Goal: Task Accomplishment & Management: Use online tool/utility

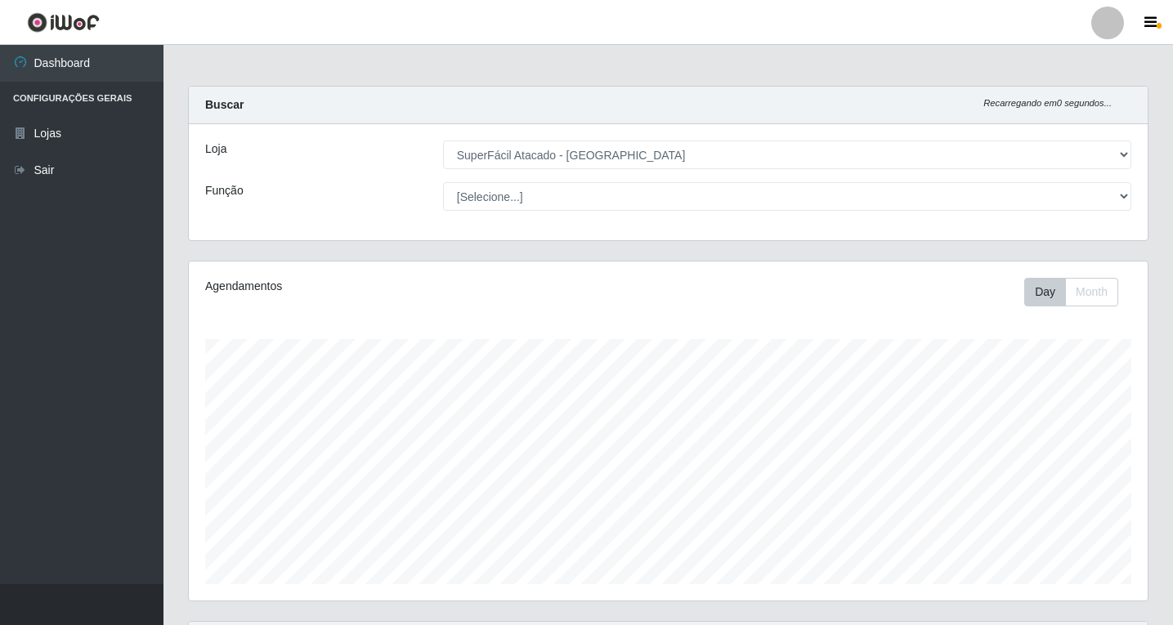
select select "503"
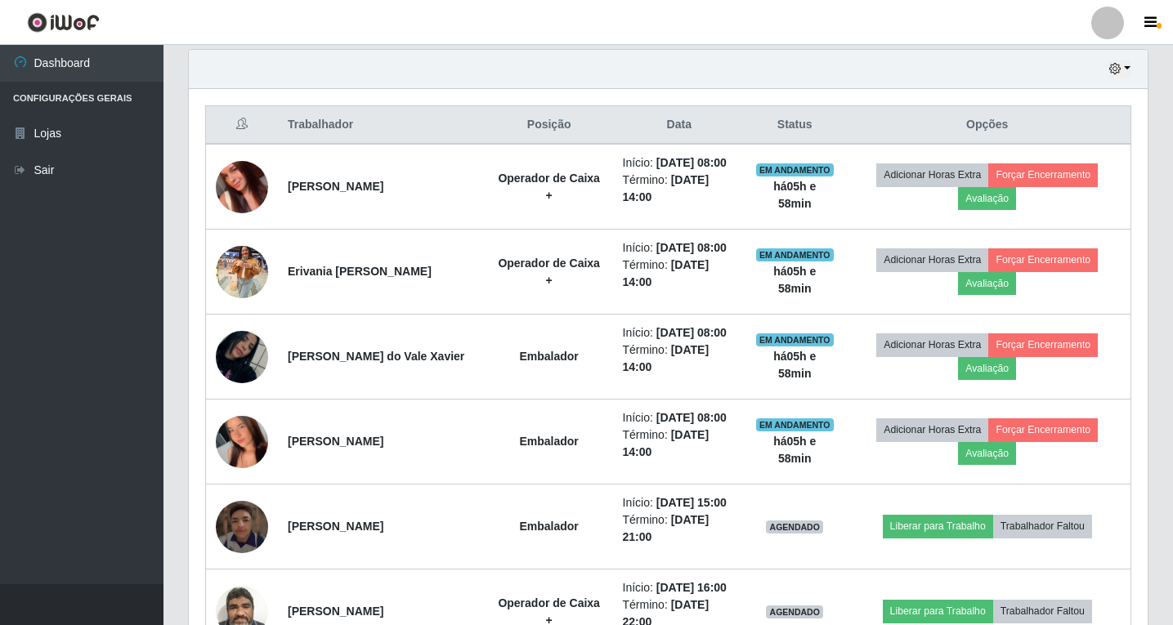
scroll to position [339, 959]
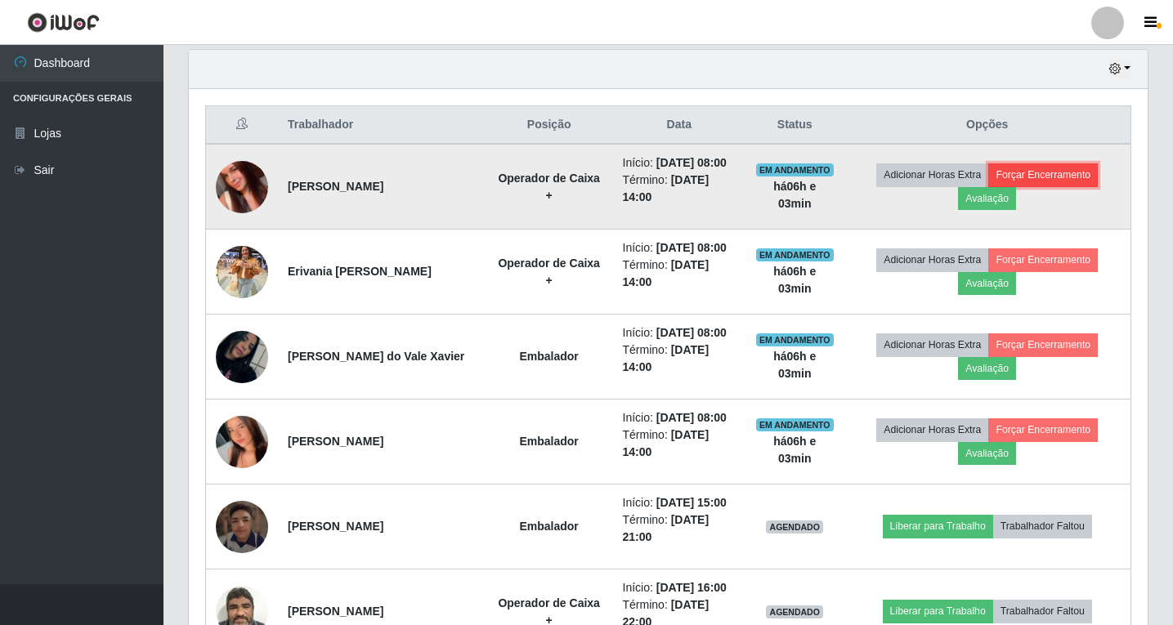
click at [1043, 181] on button "Forçar Encerramento" at bounding box center [1043, 175] width 110 height 23
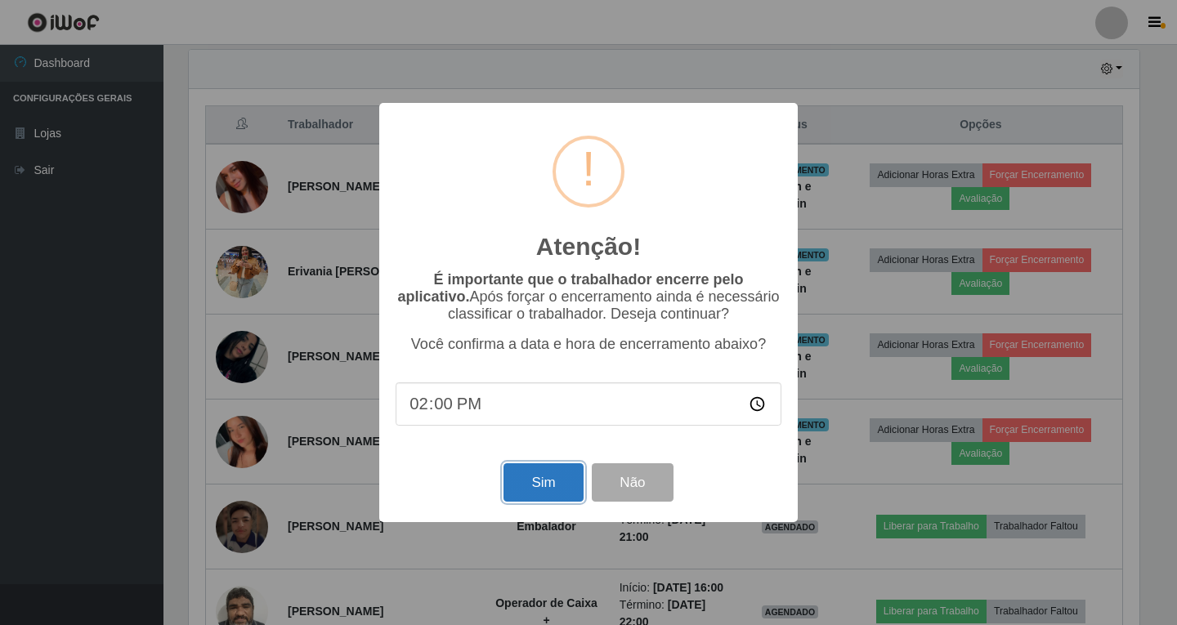
click at [546, 483] on button "Sim" at bounding box center [543, 483] width 79 height 38
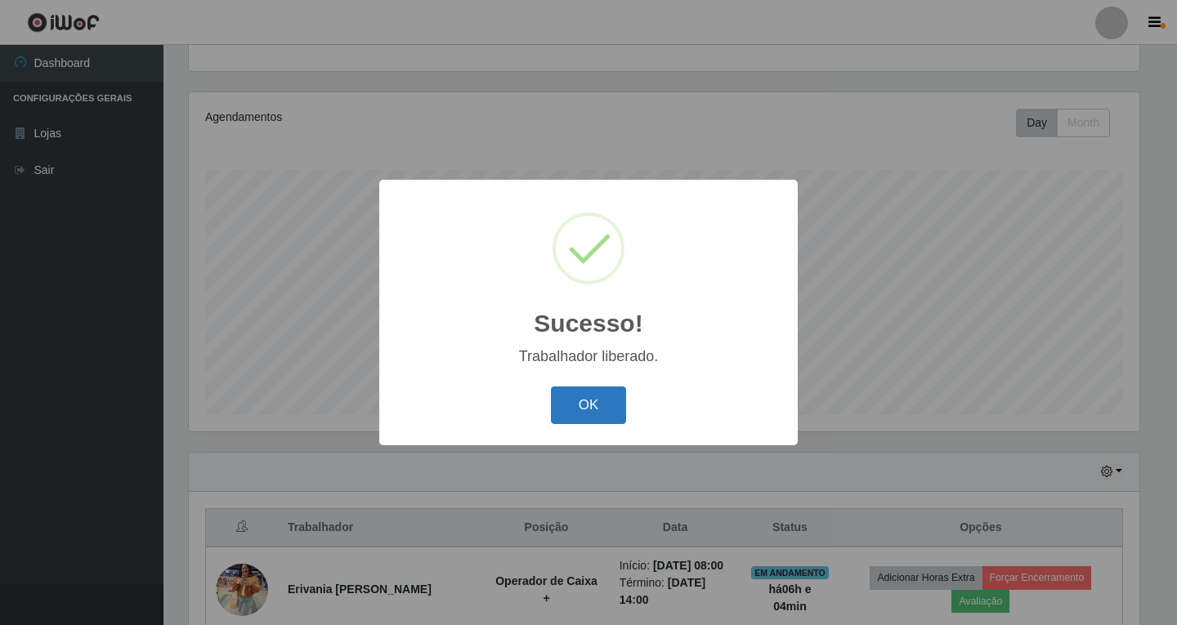
click at [568, 397] on button "OK" at bounding box center [589, 406] width 76 height 38
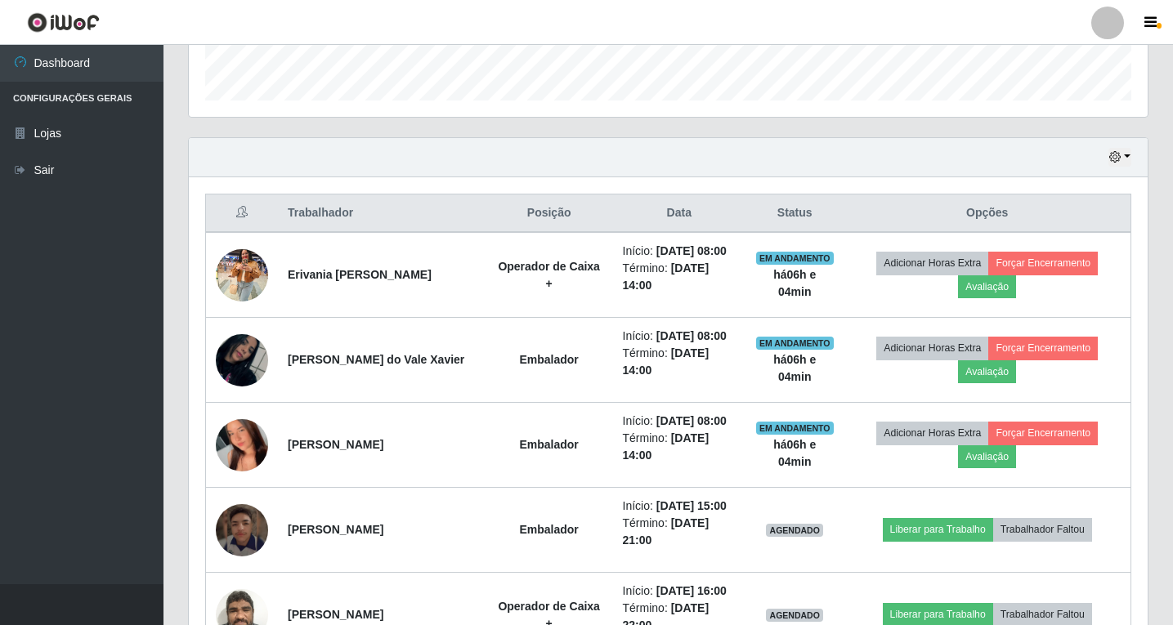
scroll to position [496, 0]
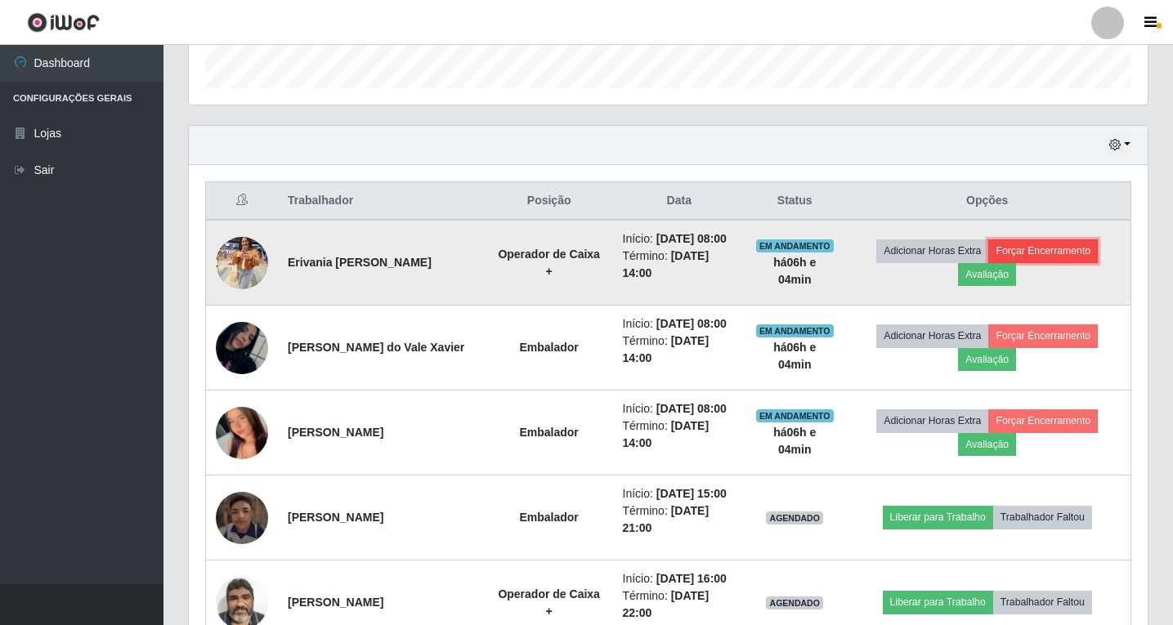
click at [1047, 258] on button "Forçar Encerramento" at bounding box center [1043, 251] width 110 height 23
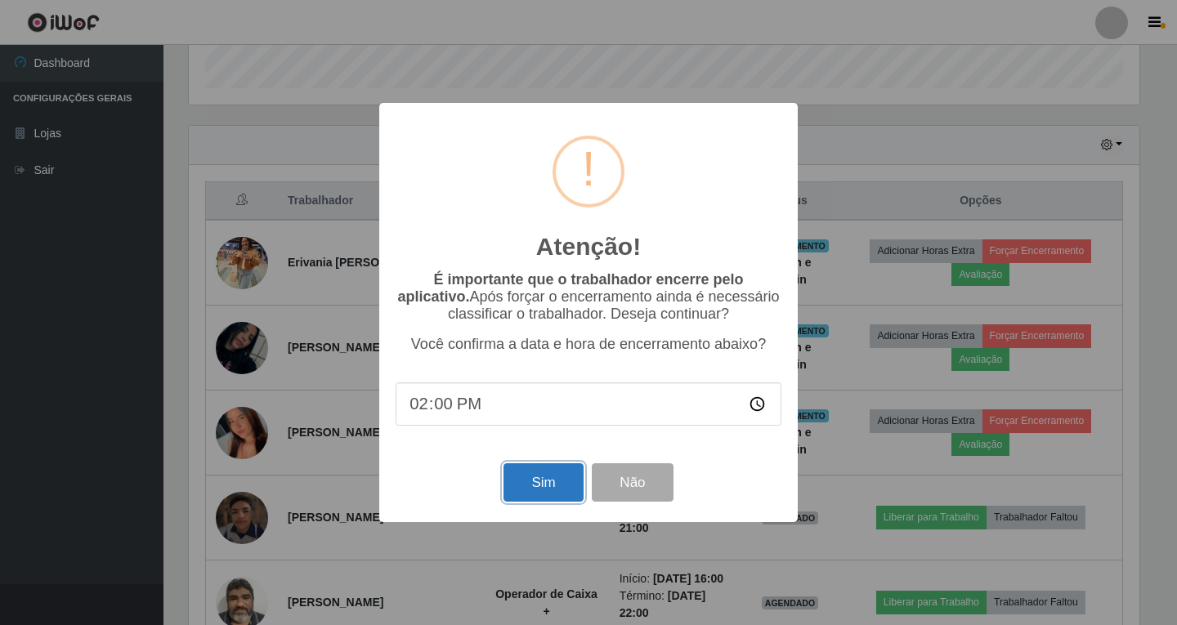
click at [553, 487] on button "Sim" at bounding box center [543, 483] width 79 height 38
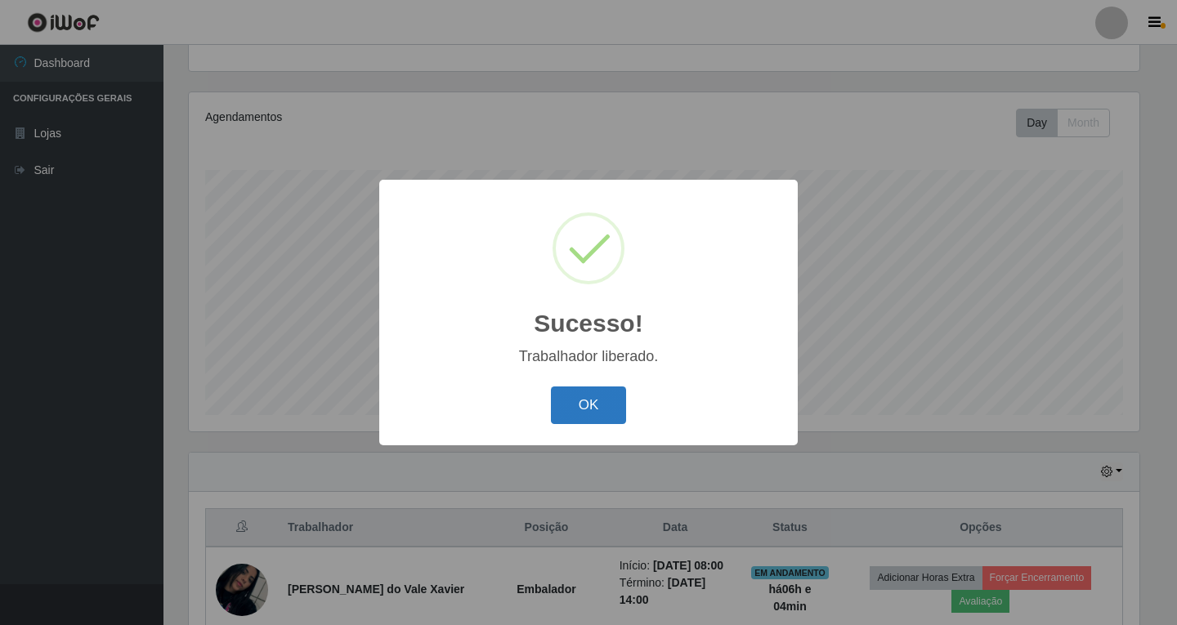
click at [581, 405] on button "OK" at bounding box center [589, 406] width 76 height 38
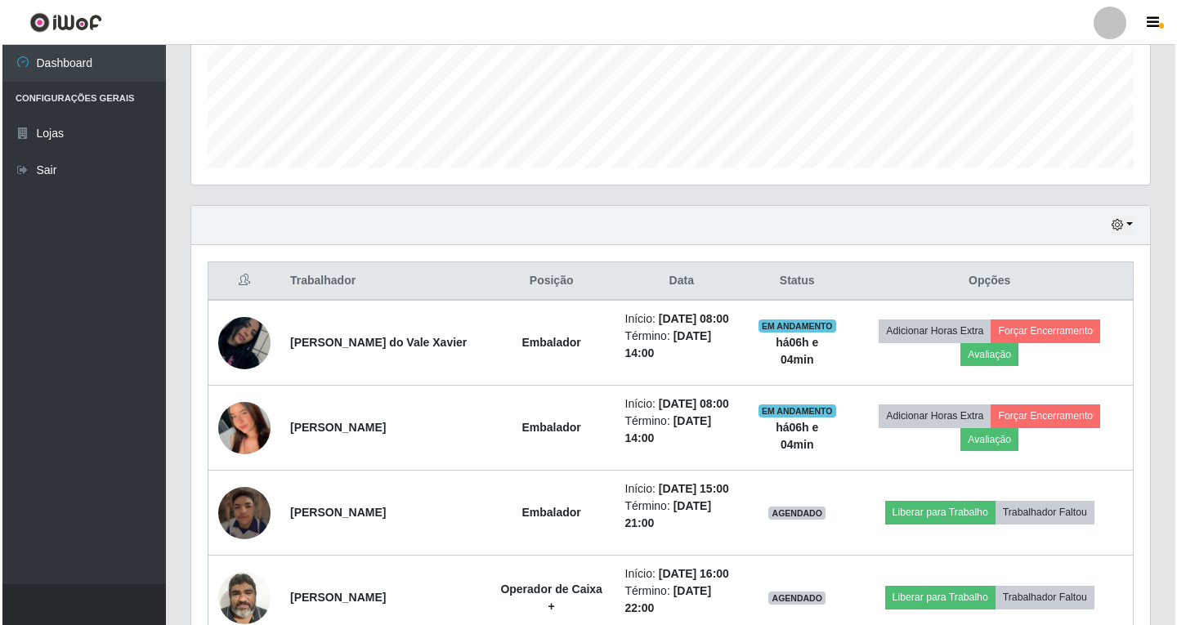
scroll to position [496, 0]
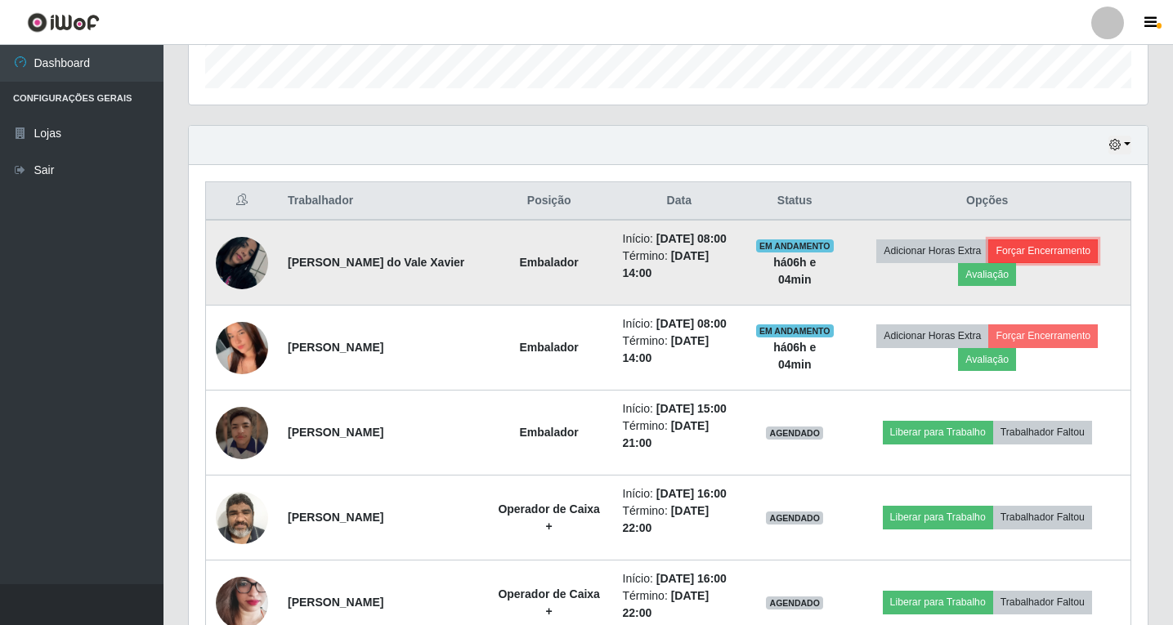
click at [1038, 260] on button "Forçar Encerramento" at bounding box center [1043, 251] width 110 height 23
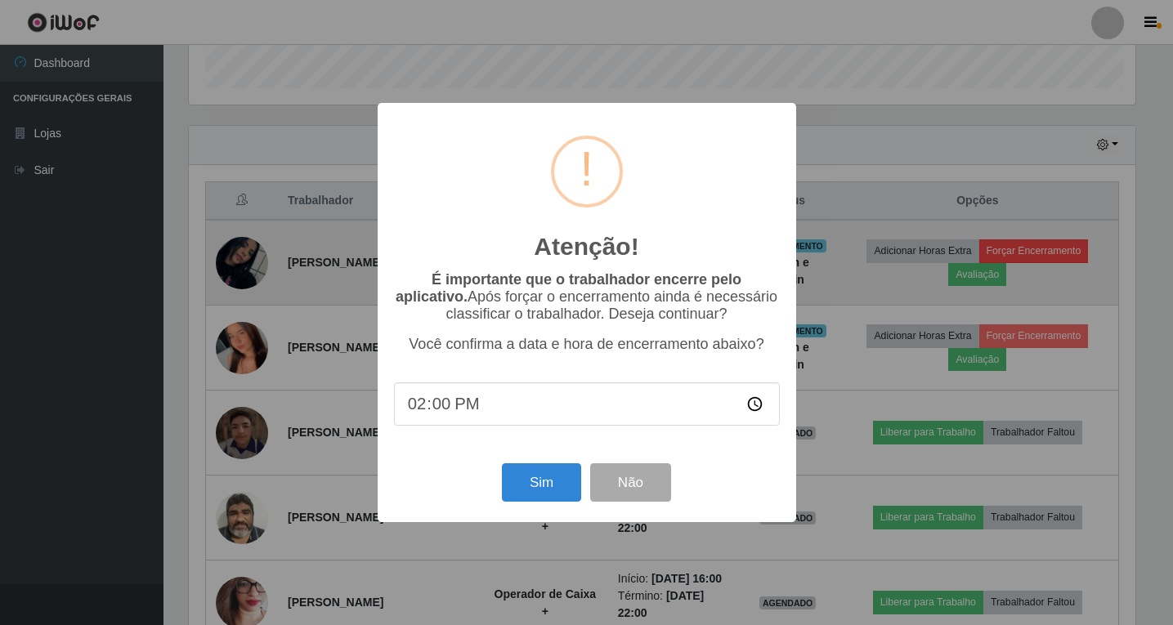
scroll to position [339, 951]
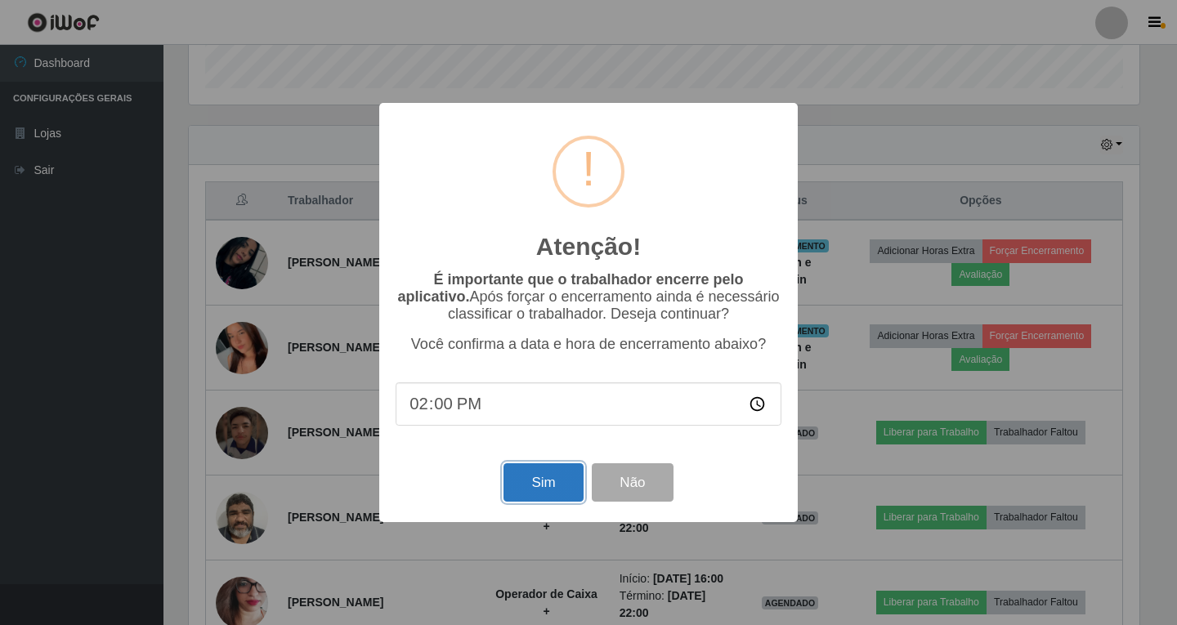
click at [525, 481] on button "Sim" at bounding box center [543, 483] width 79 height 38
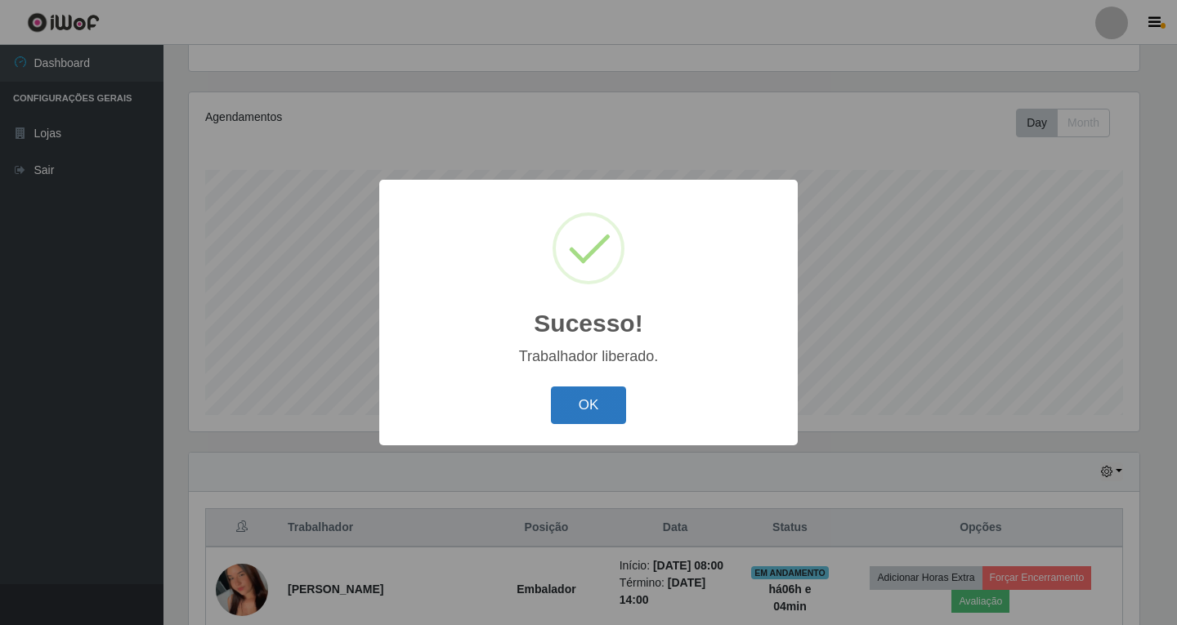
click at [571, 396] on button "OK" at bounding box center [589, 406] width 76 height 38
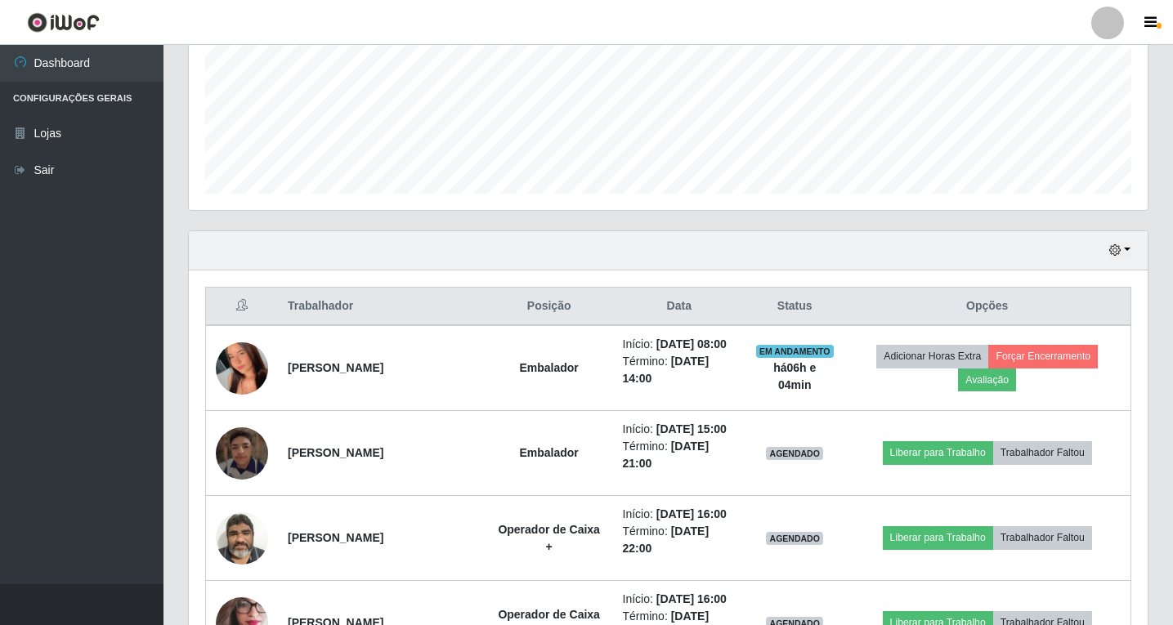
scroll to position [414, 0]
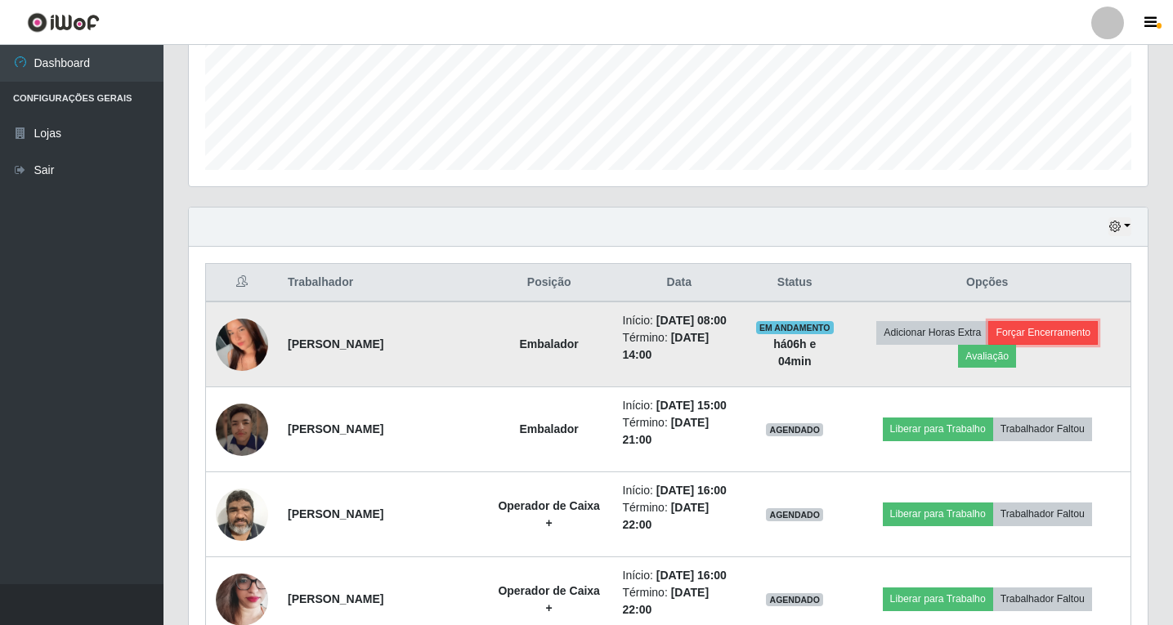
click at [1045, 339] on button "Forçar Encerramento" at bounding box center [1043, 332] width 110 height 23
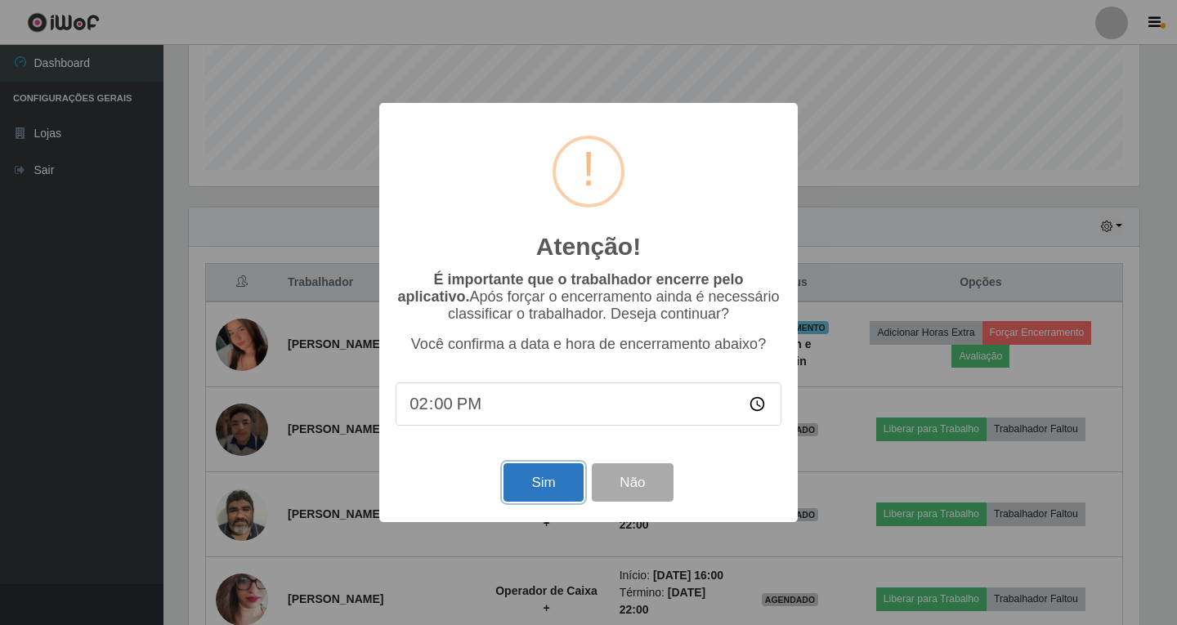
click at [530, 488] on button "Sim" at bounding box center [543, 483] width 79 height 38
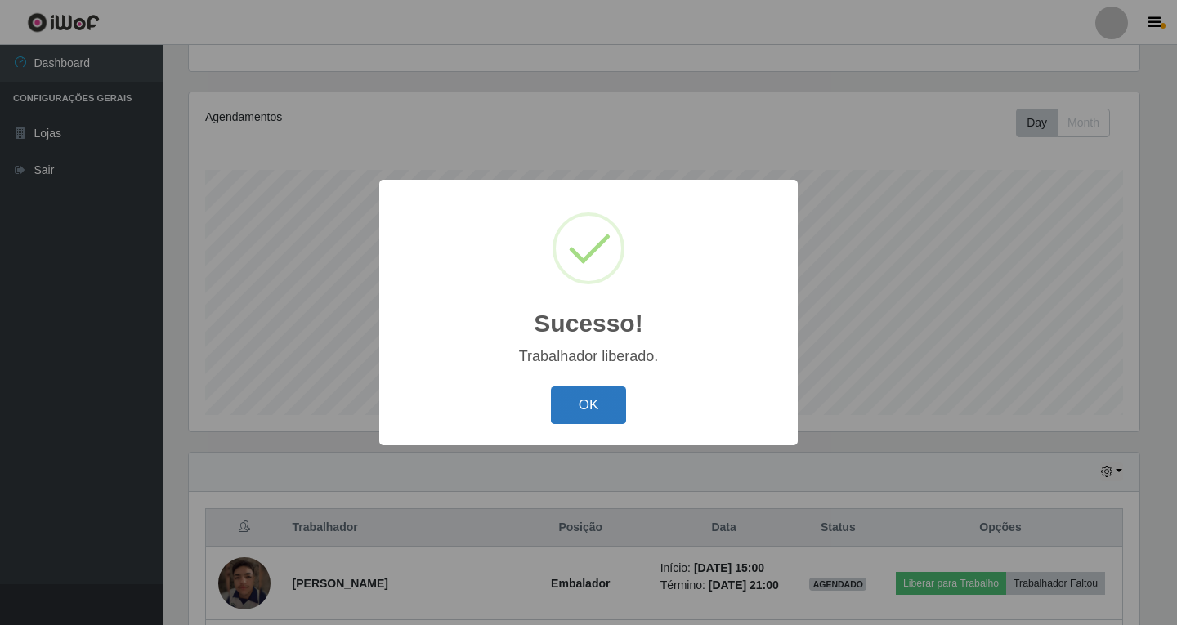
click at [574, 403] on button "OK" at bounding box center [589, 406] width 76 height 38
